Goal: Information Seeking & Learning: Find specific fact

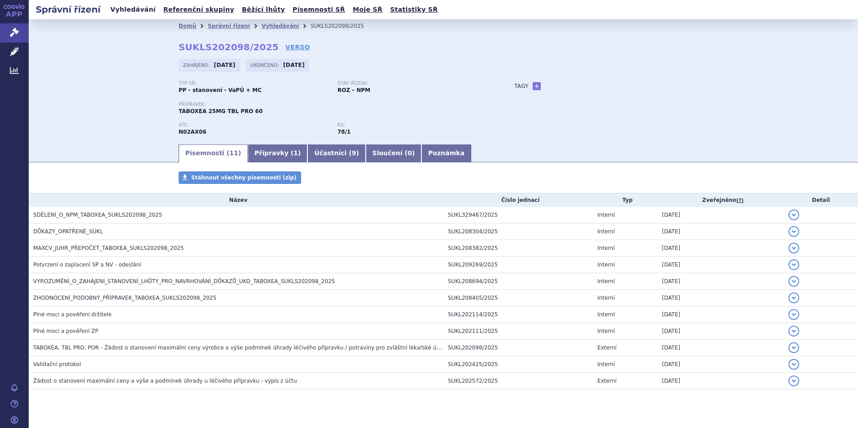
click at [136, 9] on link "Vyhledávání" at bounding box center [133, 10] width 51 height 12
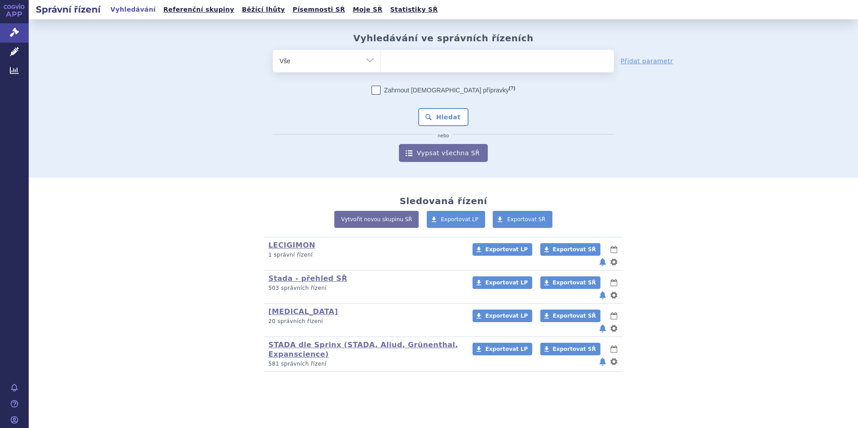
click at [435, 67] on ul at bounding box center [497, 59] width 233 height 19
click at [381, 67] on select at bounding box center [381, 60] width 0 height 22
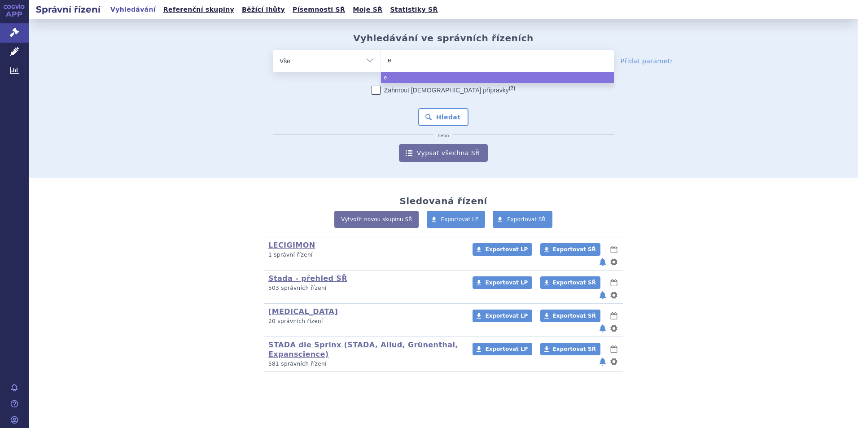
type input "ey"
type input "eyle"
type input "eylea"
select select "eylea"
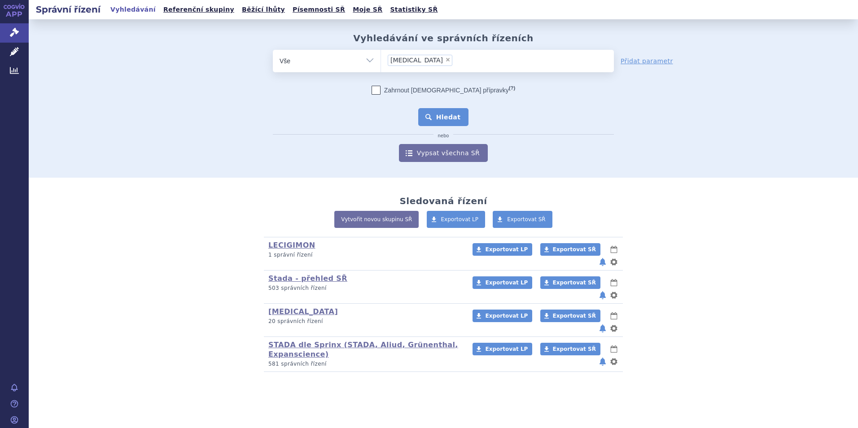
click at [443, 123] on button "Hledat" at bounding box center [443, 117] width 51 height 18
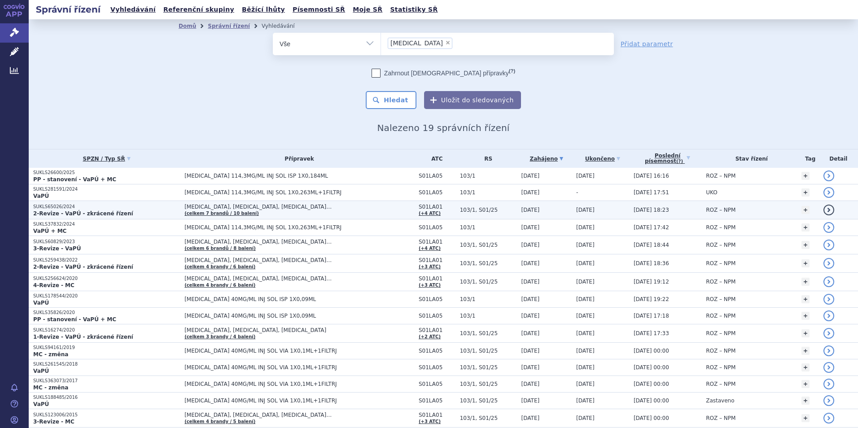
click at [79, 212] on strong "2-Revize - VaPÚ - zkrácené řízení" at bounding box center [83, 213] width 100 height 6
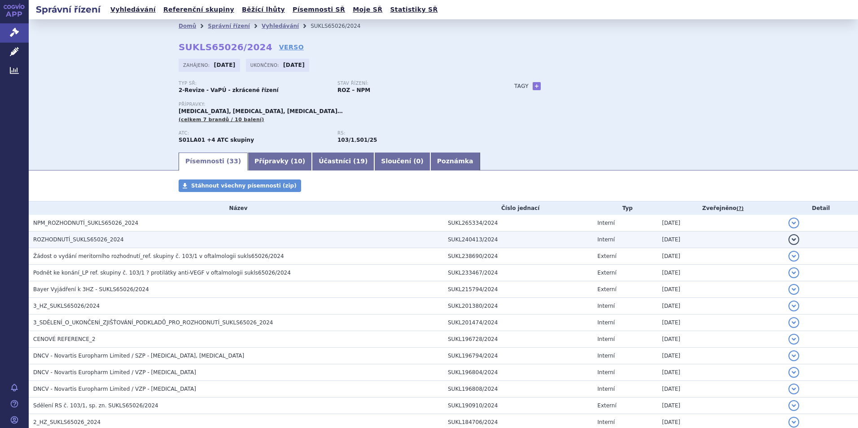
click at [74, 237] on span "ROZHODNUTÍ_SUKLS65026_2024" at bounding box center [78, 240] width 91 height 6
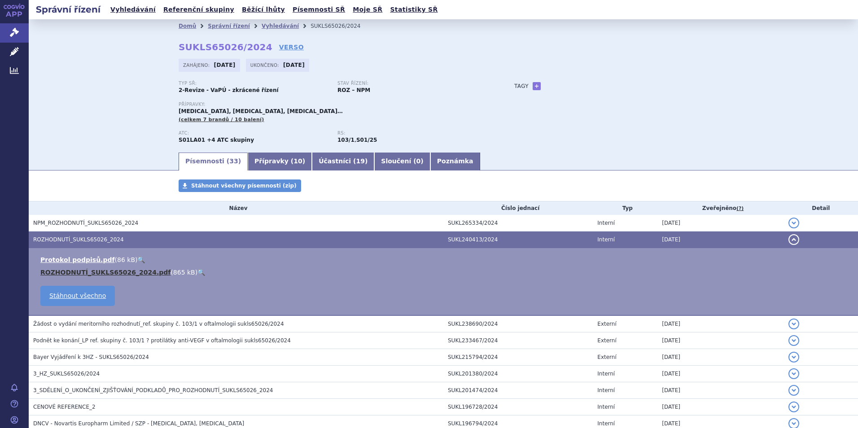
click at [91, 273] on link "ROZHODNUTÍ_SUKLS65026_2024.pdf" at bounding box center [105, 272] width 130 height 7
